Goal: Task Accomplishment & Management: Complete application form

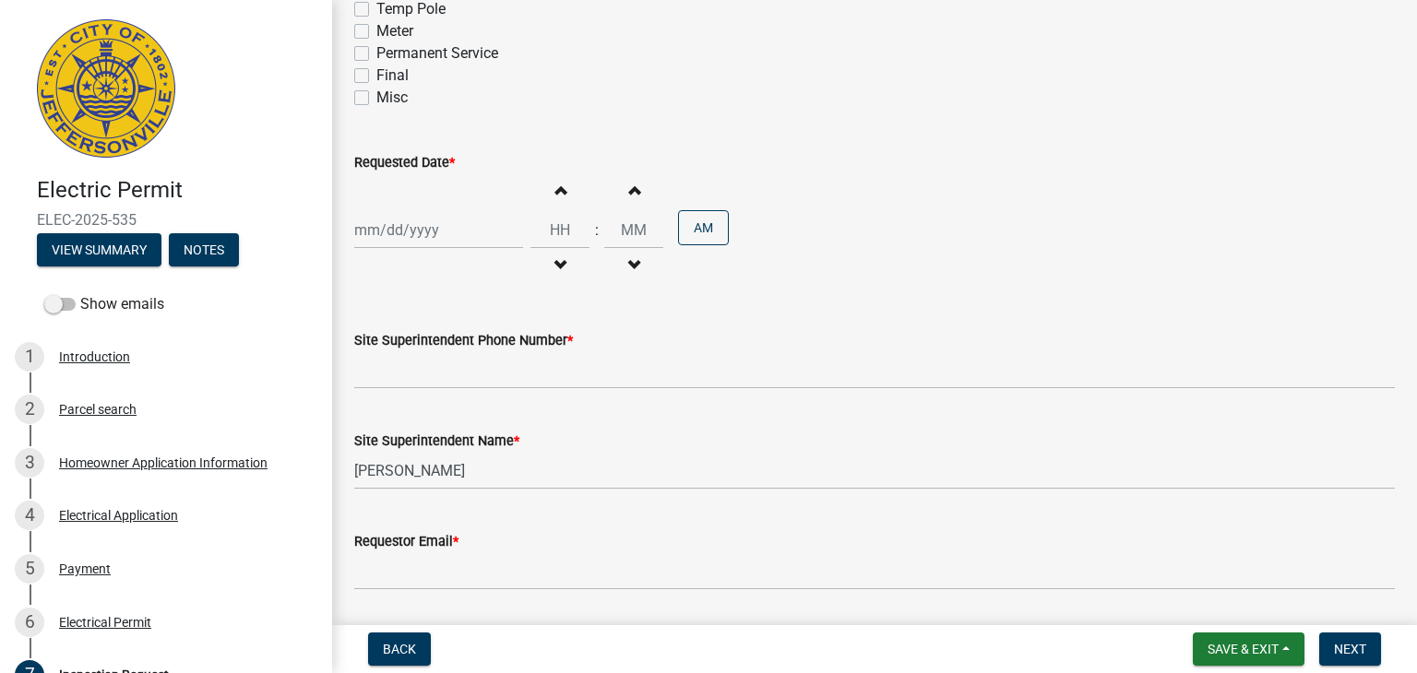
scroll to position [332, 0]
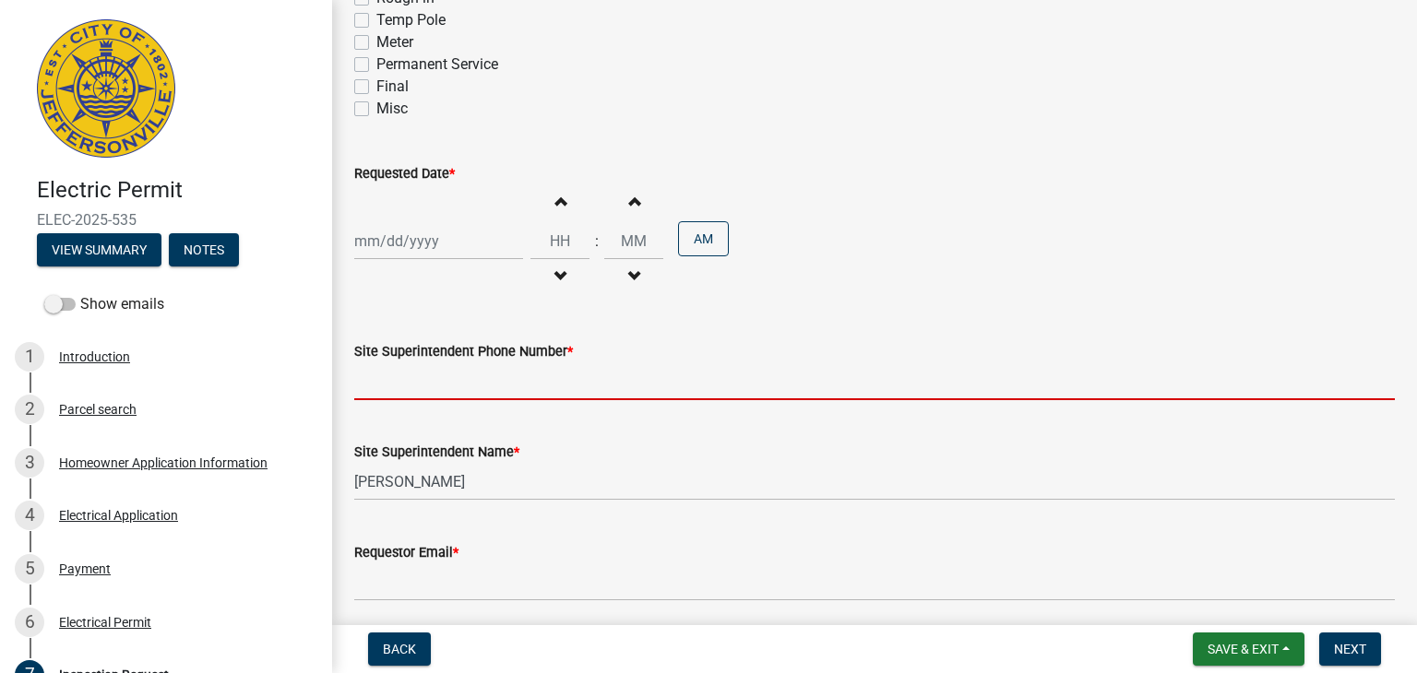
click at [696, 373] on input "Site Superintendent Phone Number *" at bounding box center [874, 382] width 1041 height 38
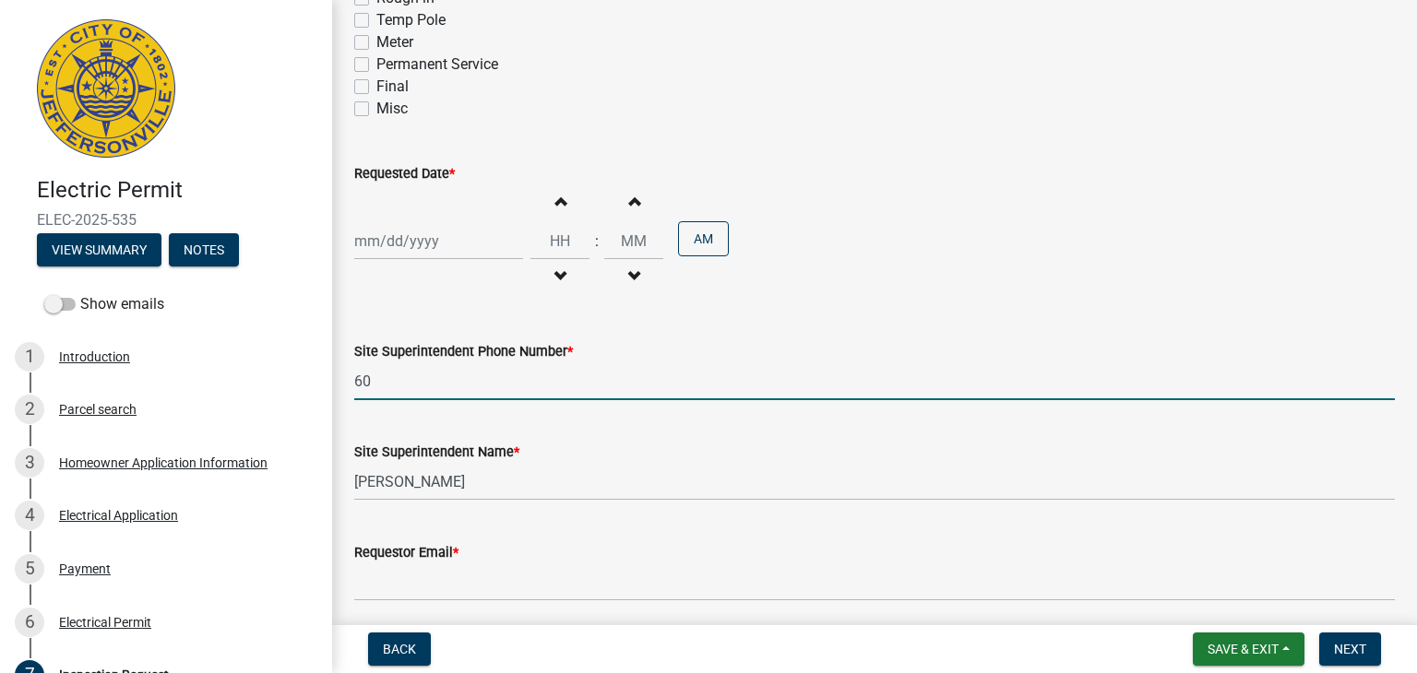
type input "6"
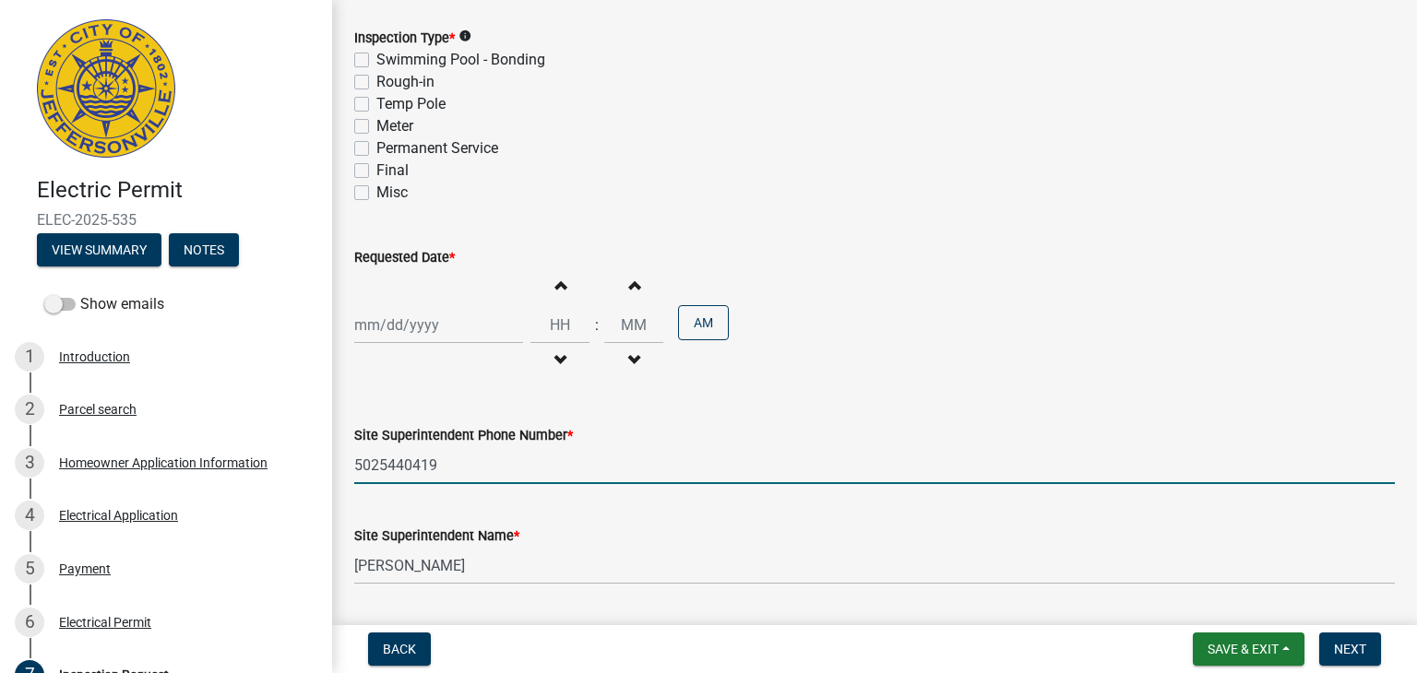
scroll to position [245, 0]
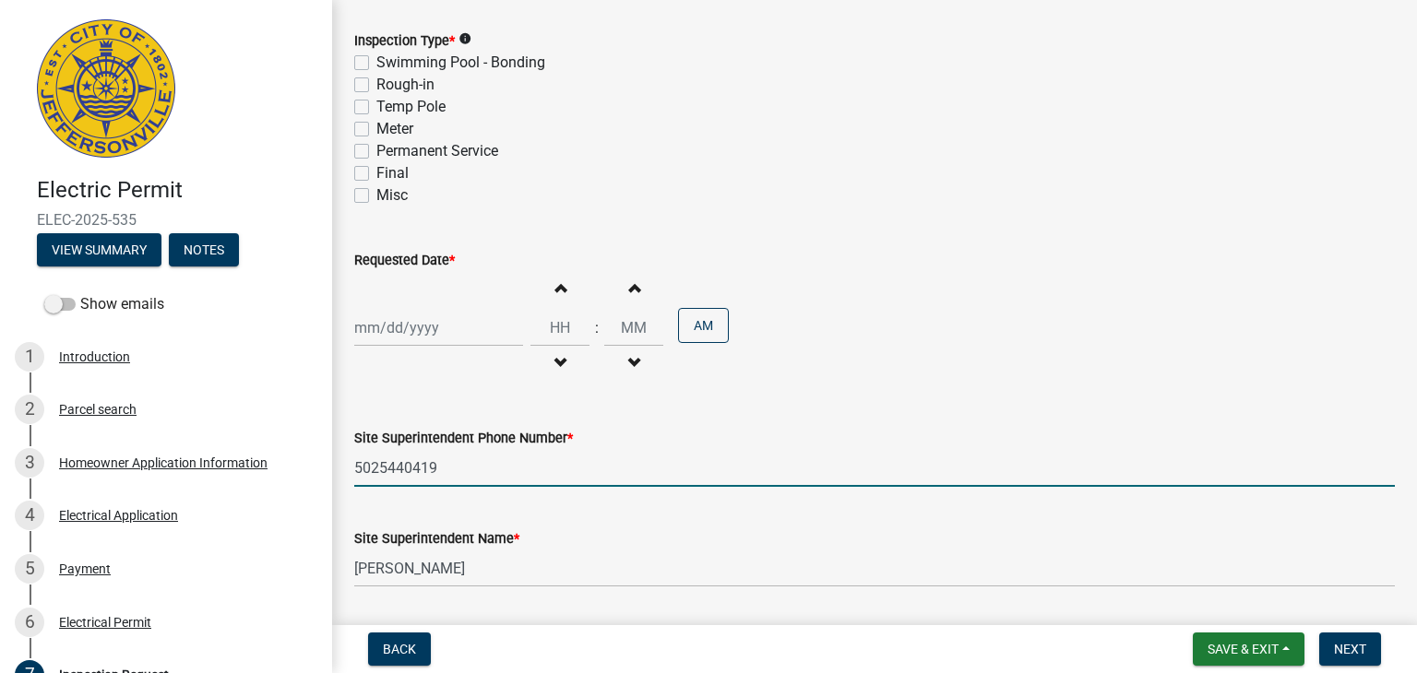
type input "5025440419"
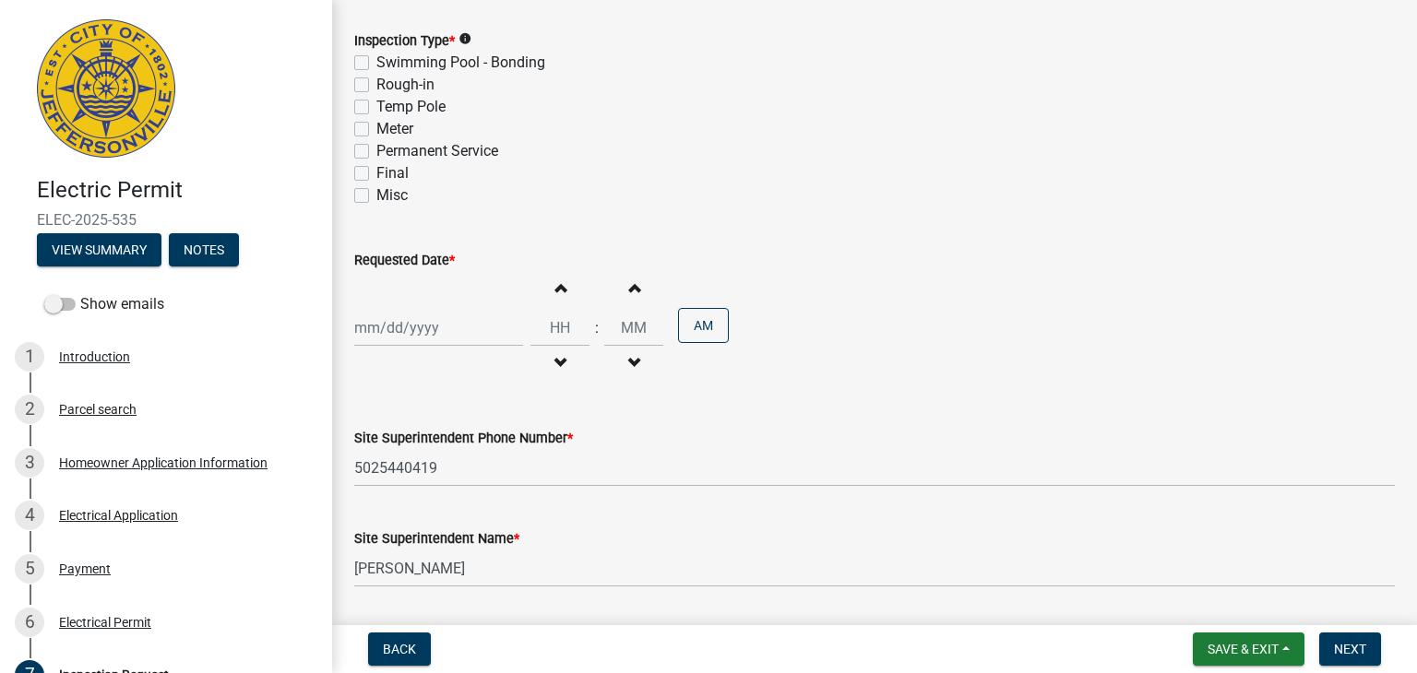
click at [376, 174] on label "Final" at bounding box center [392, 173] width 32 height 22
click at [376, 174] on input "Final" at bounding box center [382, 168] width 12 height 12
checkbox input "true"
checkbox input "false"
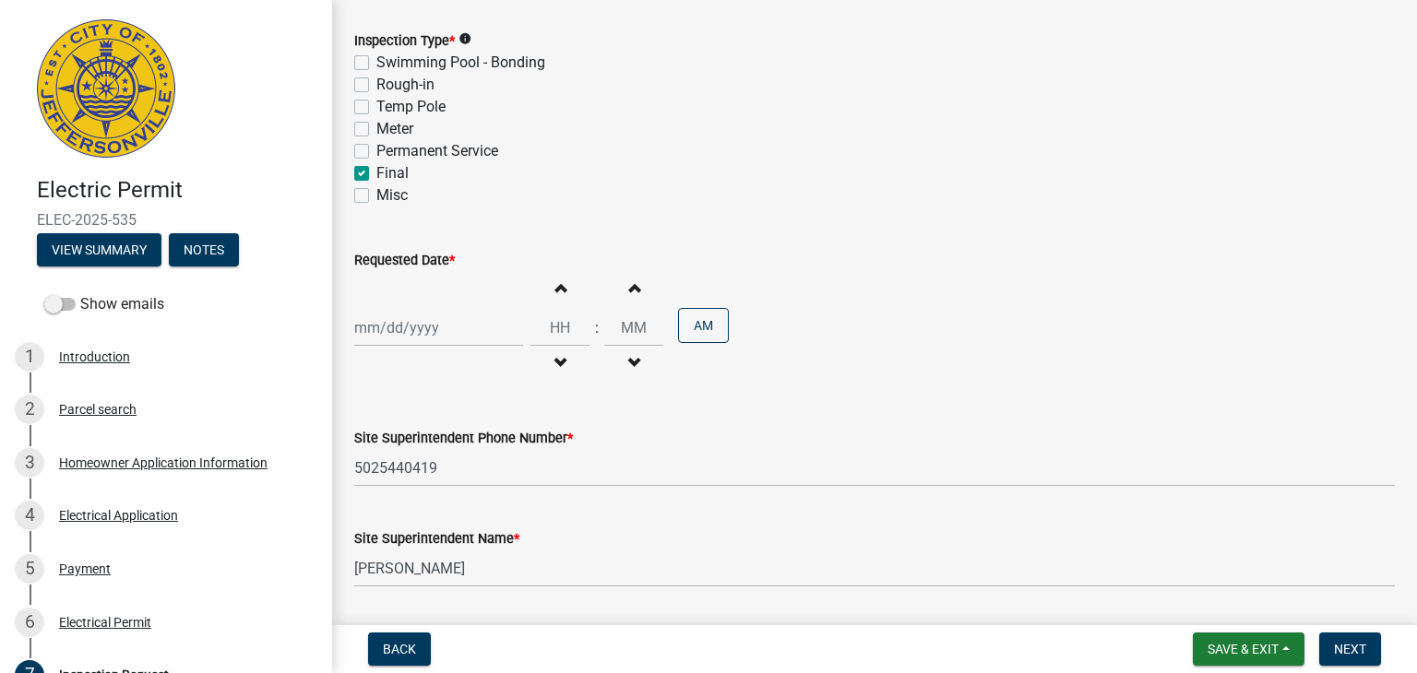
checkbox input "false"
checkbox input "true"
checkbox input "false"
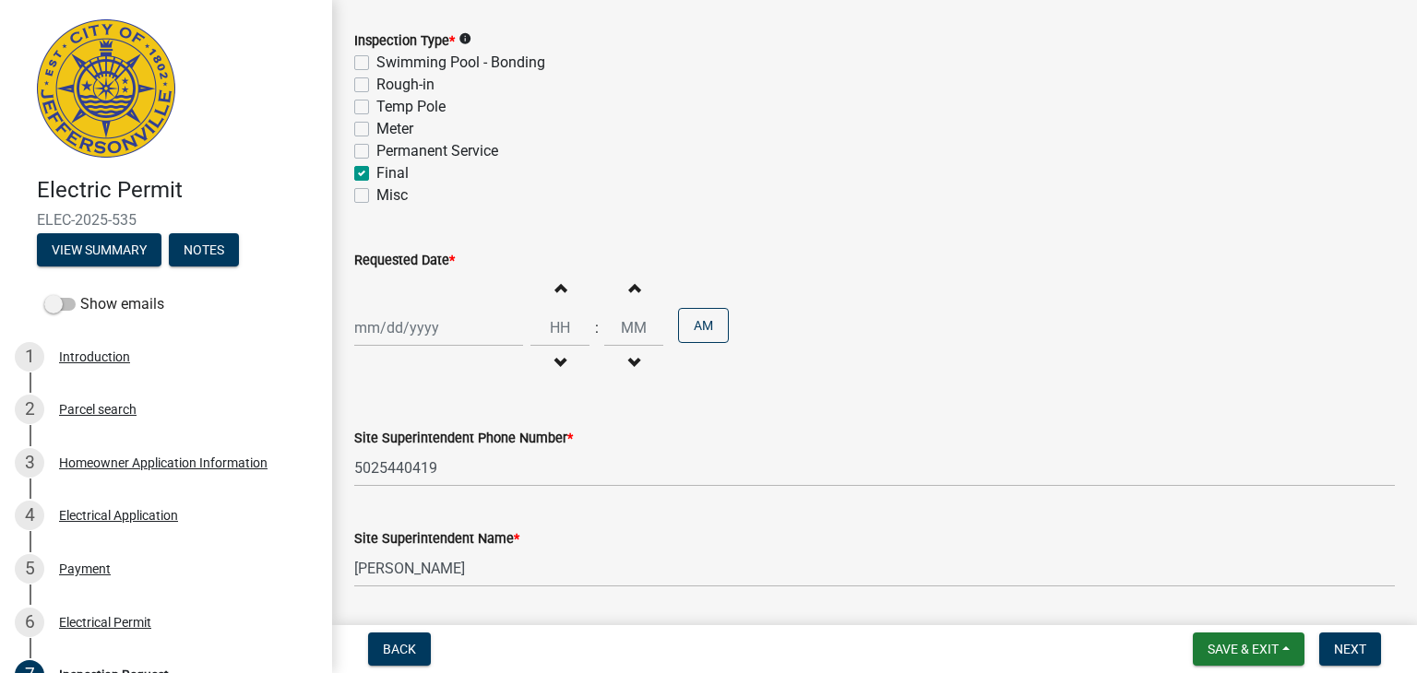
click at [395, 326] on div at bounding box center [438, 328] width 169 height 38
select select "10"
select select "2025"
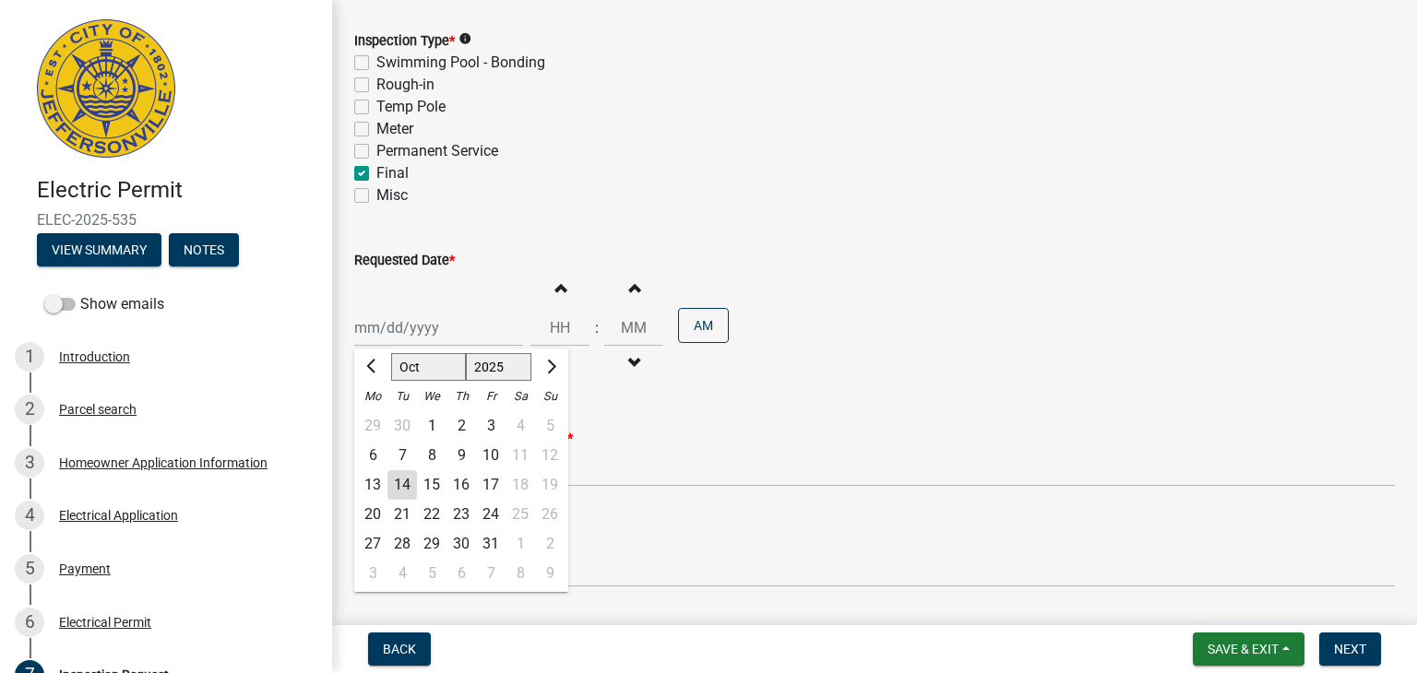
click at [395, 484] on div "14" at bounding box center [402, 485] width 30 height 30
type input "[DATE]"
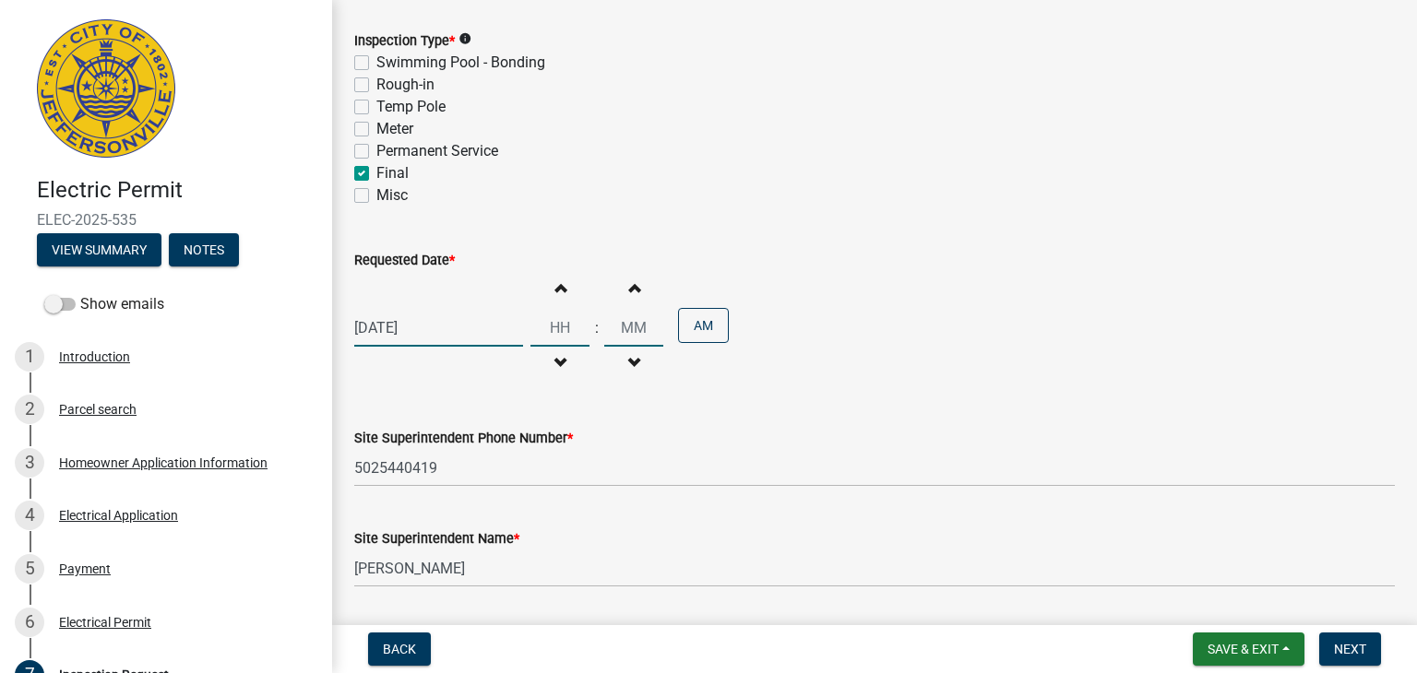
click at [552, 324] on input "Hours" at bounding box center [559, 328] width 59 height 38
click at [699, 330] on button "AM" at bounding box center [703, 325] width 51 height 35
type input "12"
type input "00"
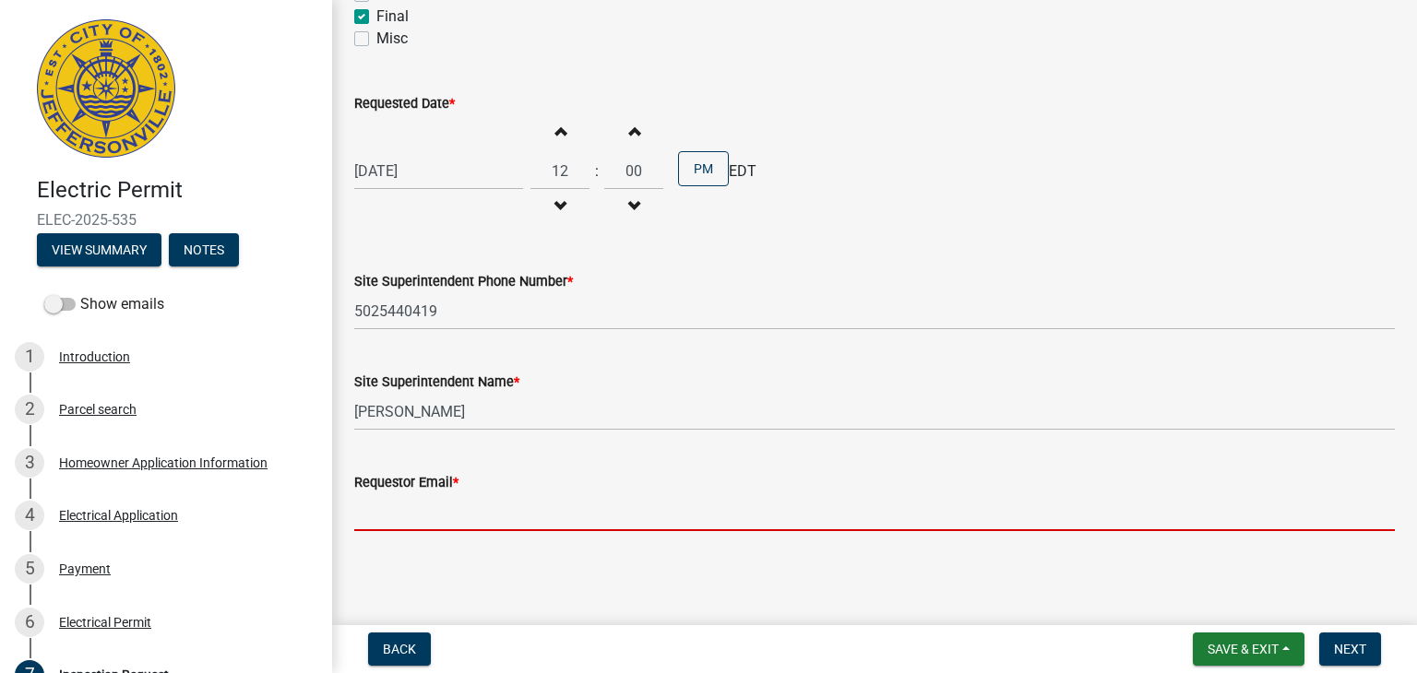
click at [534, 513] on input "Requestor Email *" at bounding box center [874, 513] width 1041 height 38
type input "[EMAIL_ADDRESS][DOMAIN_NAME]"
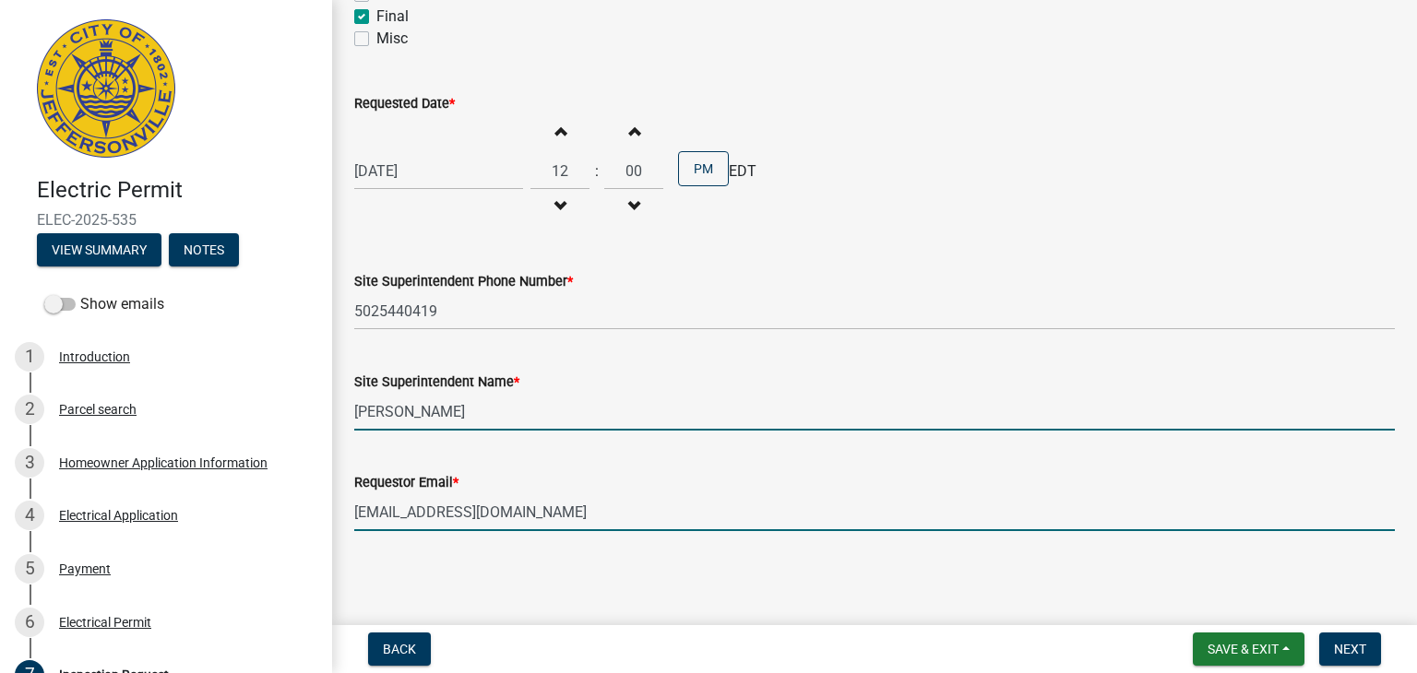
click at [499, 418] on input "[PERSON_NAME]" at bounding box center [874, 412] width 1041 height 38
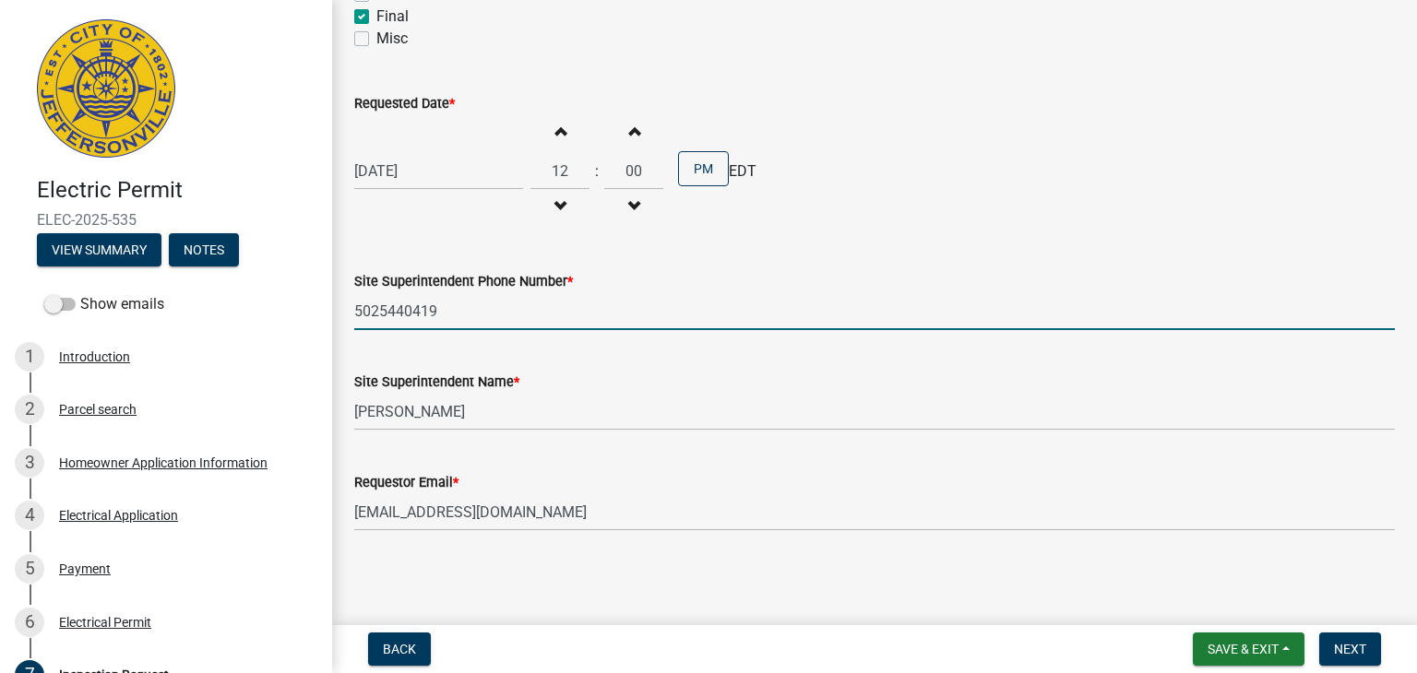
click at [493, 306] on input "5025440419" at bounding box center [874, 311] width 1041 height 38
type input "[PHONE_NUMBER] please call first"
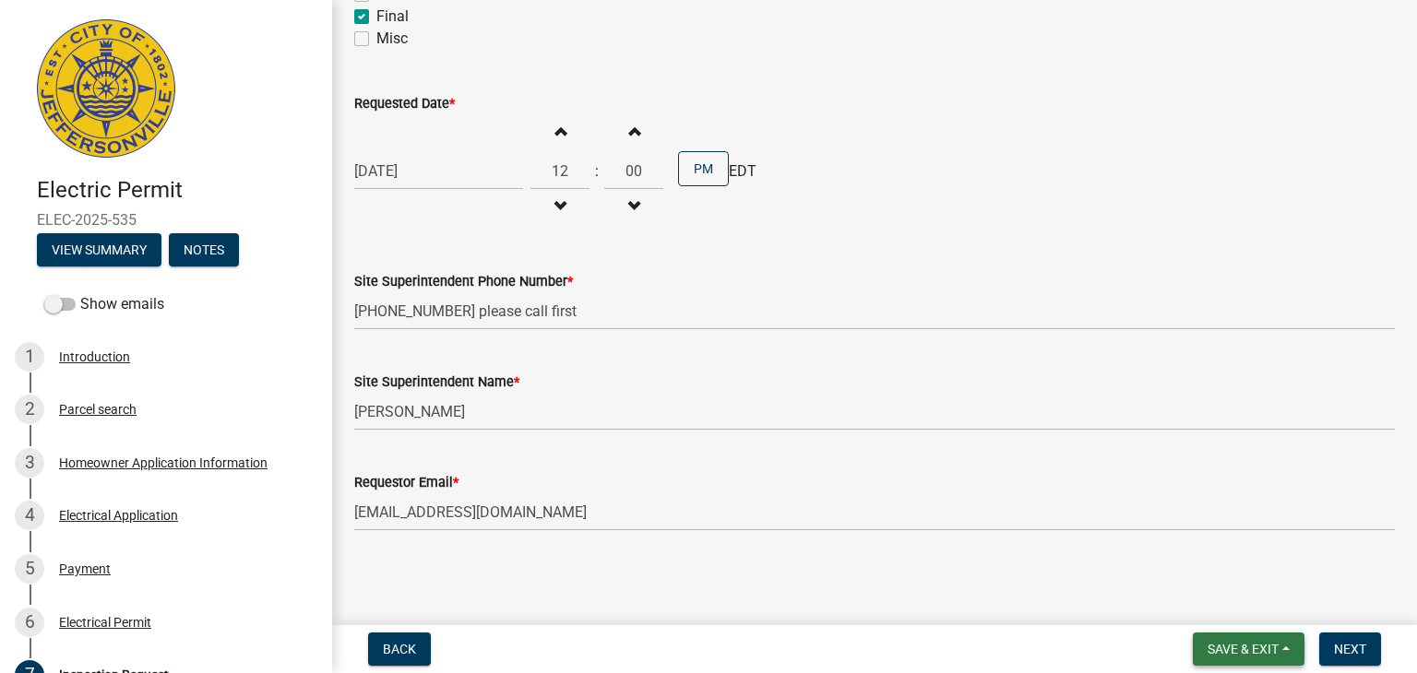
click at [1244, 644] on span "Save & Exit" at bounding box center [1243, 649] width 71 height 15
drag, startPoint x: 1198, startPoint y: 601, endPoint x: 304, endPoint y: 426, distance: 911.7
click at [304, 426] on wm-app "Electric Permit ELEC-2025-535 View Summary Notes Show emails 1 Introduction 2 P…" at bounding box center [708, 336] width 1417 height 673
click at [1351, 647] on span "Next" at bounding box center [1350, 649] width 32 height 15
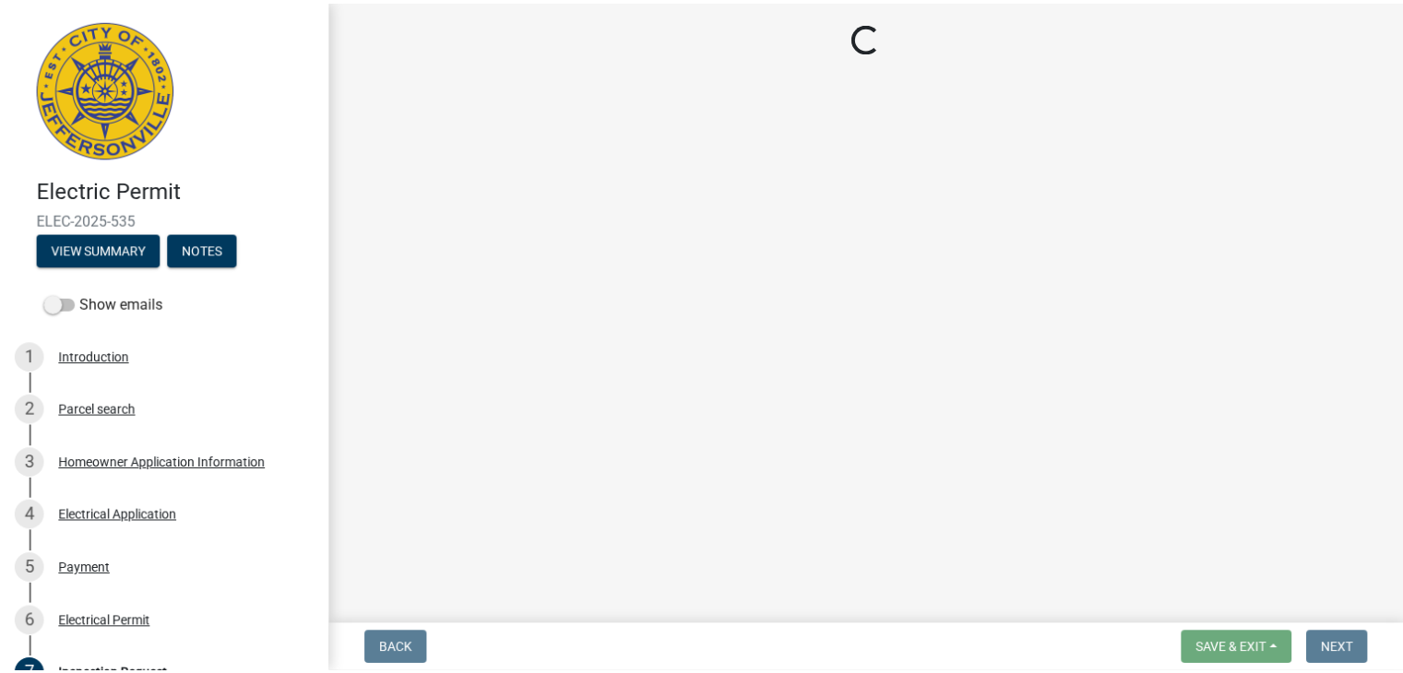
scroll to position [0, 0]
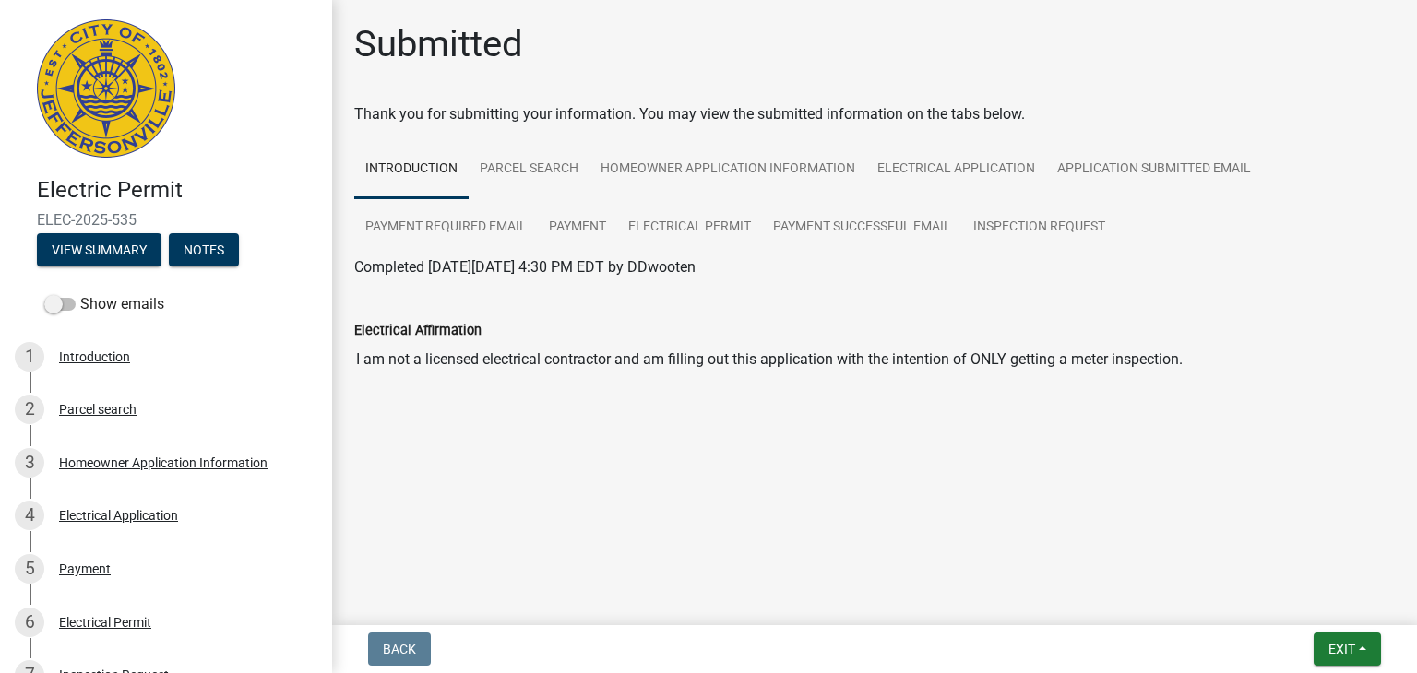
click at [1342, 631] on nav "Back Exit Save Save & Exit" at bounding box center [874, 649] width 1085 height 48
click at [1330, 647] on span "Exit" at bounding box center [1341, 649] width 27 height 15
click at [1287, 602] on button "Save & Exit" at bounding box center [1308, 601] width 148 height 44
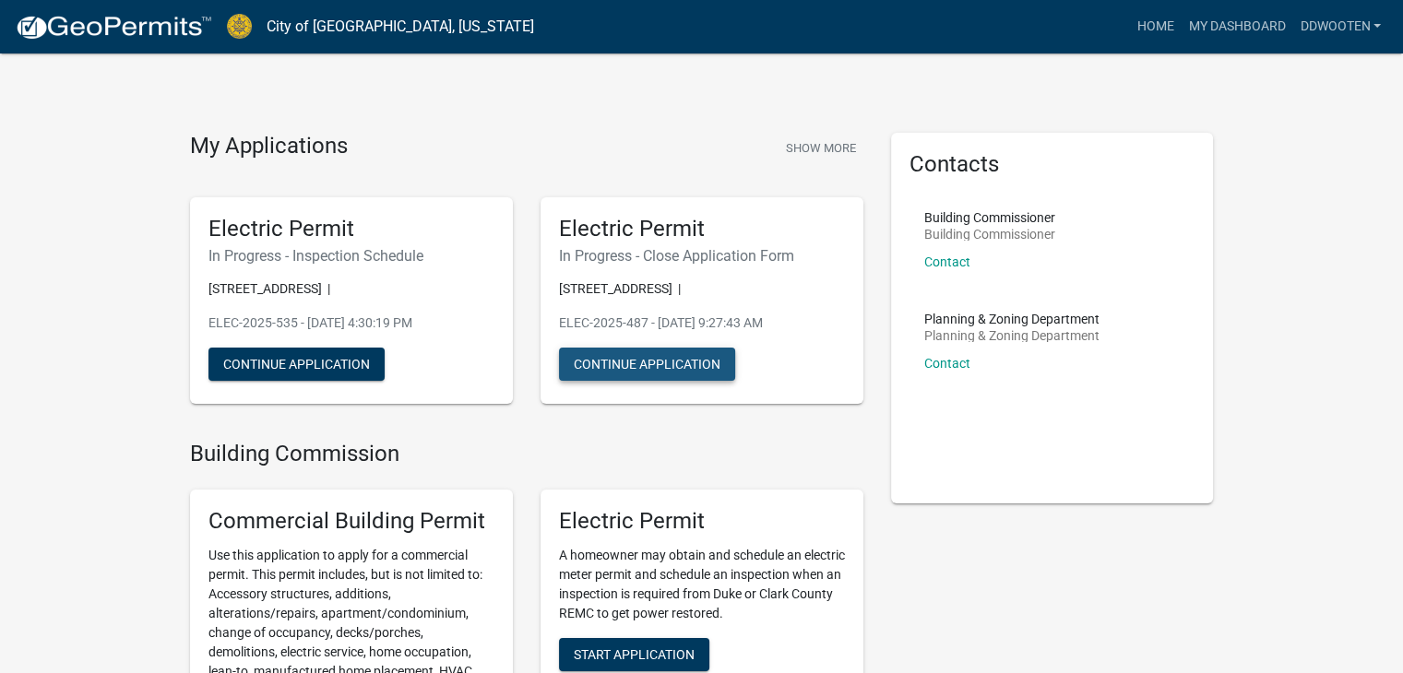
click at [687, 363] on button "Continue Application" at bounding box center [647, 364] width 176 height 33
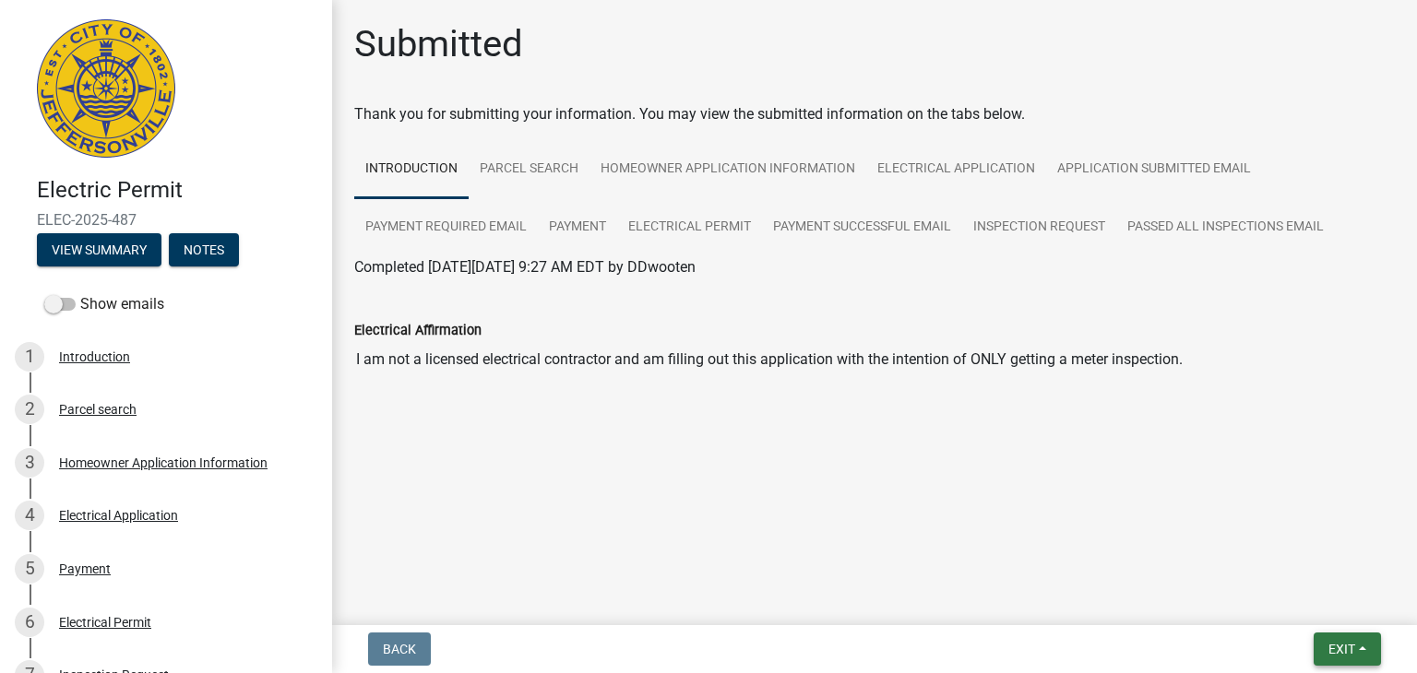
click at [1342, 650] on span "Exit" at bounding box center [1341, 649] width 27 height 15
click at [1299, 601] on button "Save & Exit" at bounding box center [1308, 601] width 148 height 44
